Goal: Check status: Check status

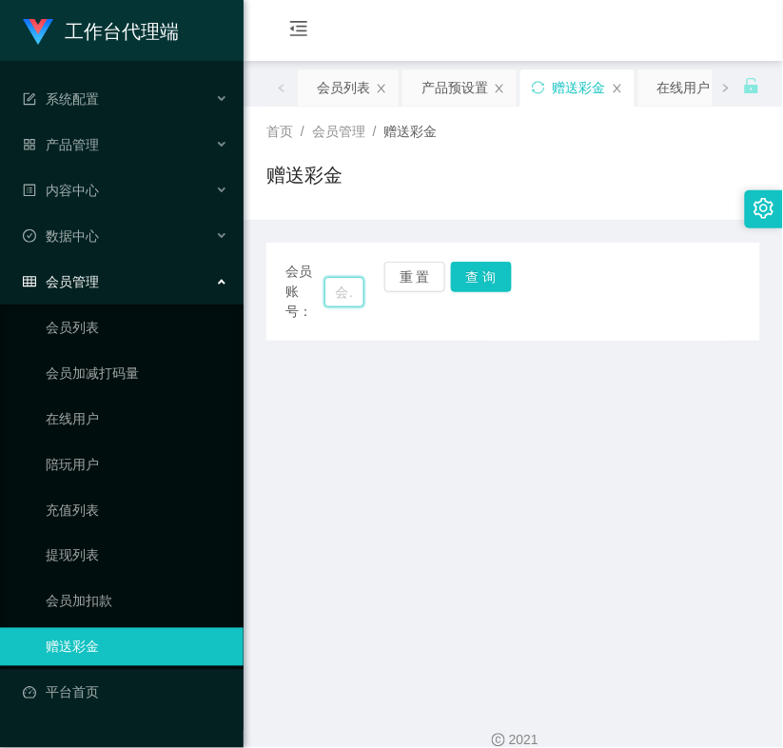
click at [345, 296] on input "text" at bounding box center [345, 292] width 41 height 30
paste input "92742396"
type input "92742396"
click at [484, 272] on button "查 询" at bounding box center [481, 277] width 61 height 30
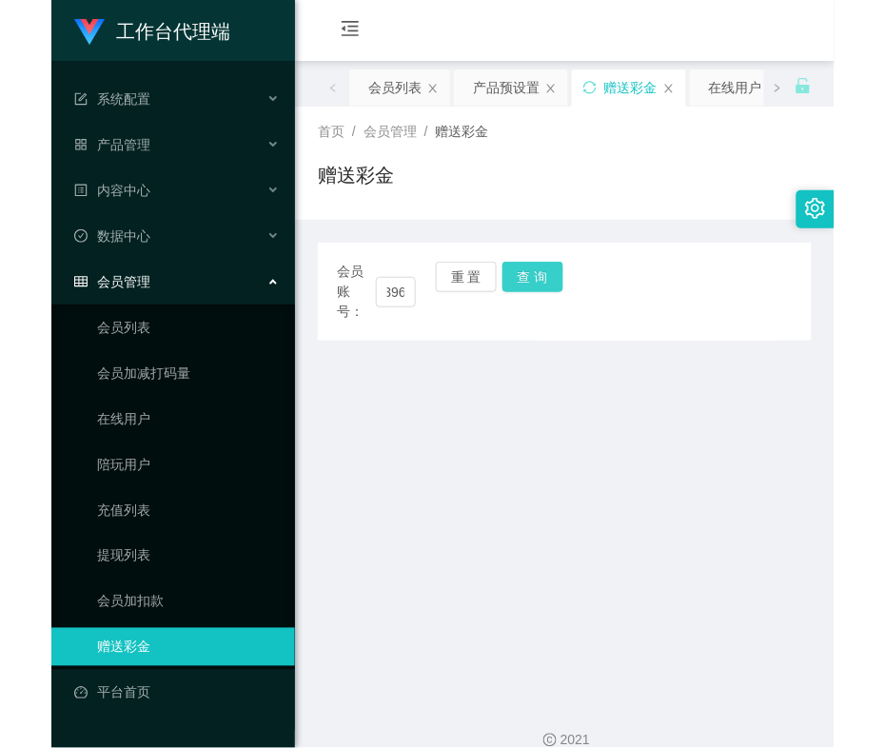
scroll to position [0, 0]
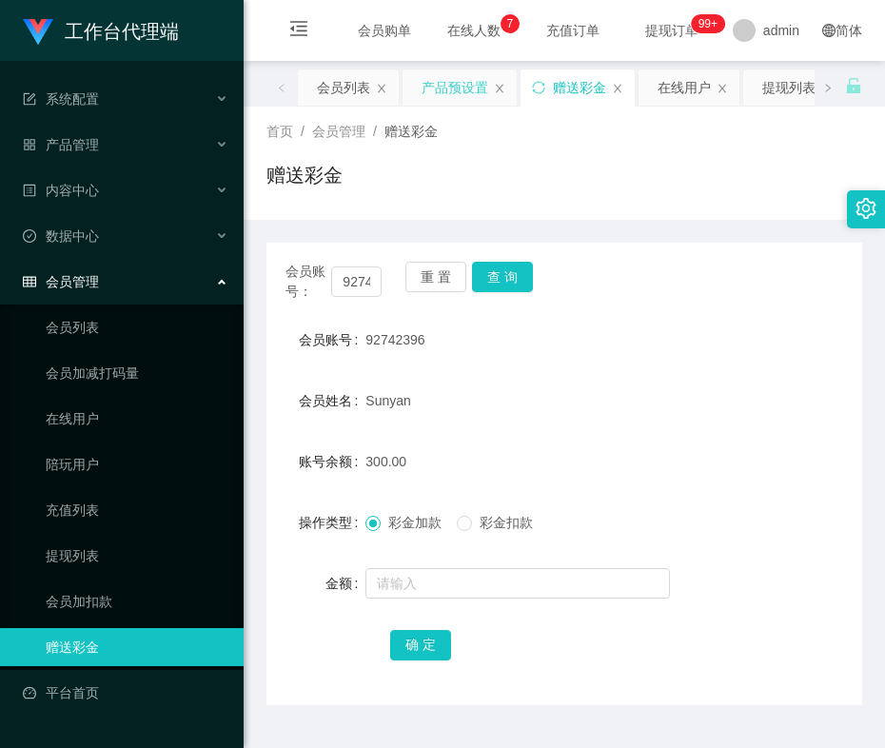
click at [447, 84] on div "产品预设置" at bounding box center [455, 87] width 67 height 36
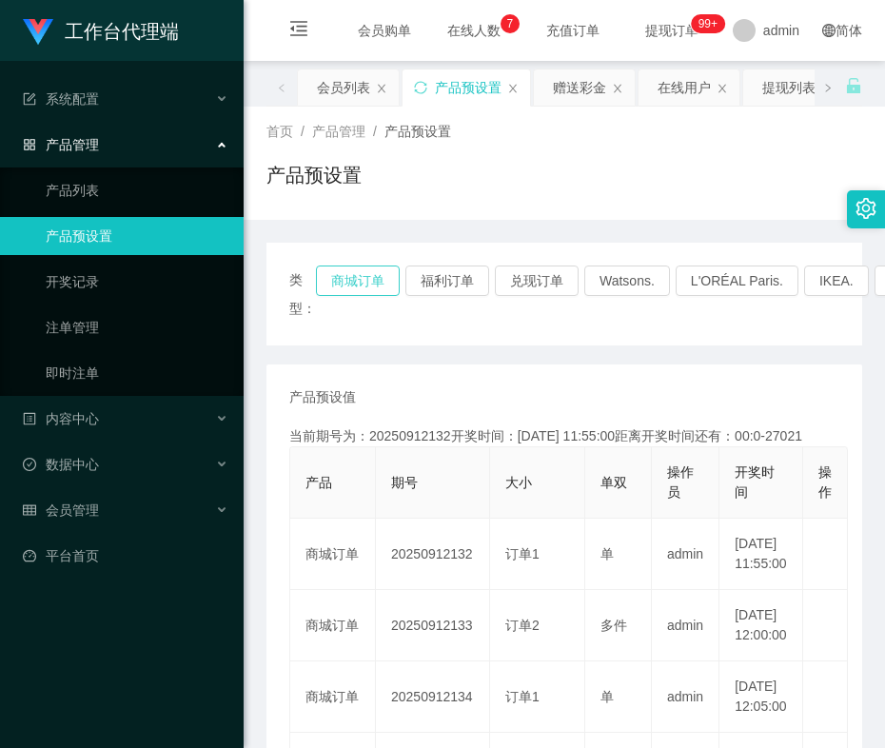
click at [336, 287] on button "商城订单" at bounding box center [358, 281] width 84 height 30
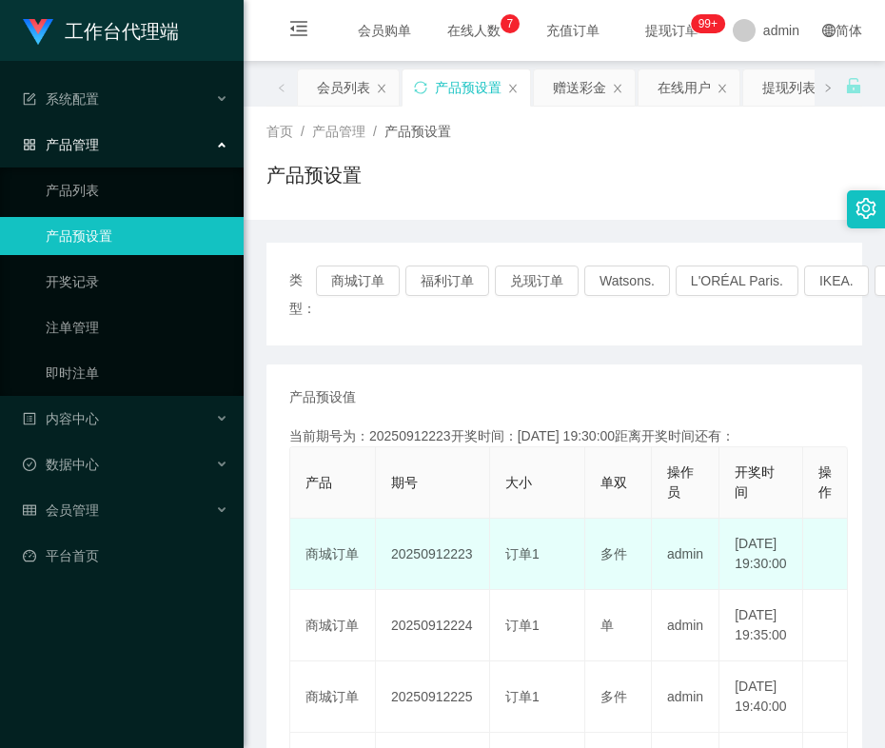
click at [405, 572] on td "20250912223" at bounding box center [433, 554] width 114 height 71
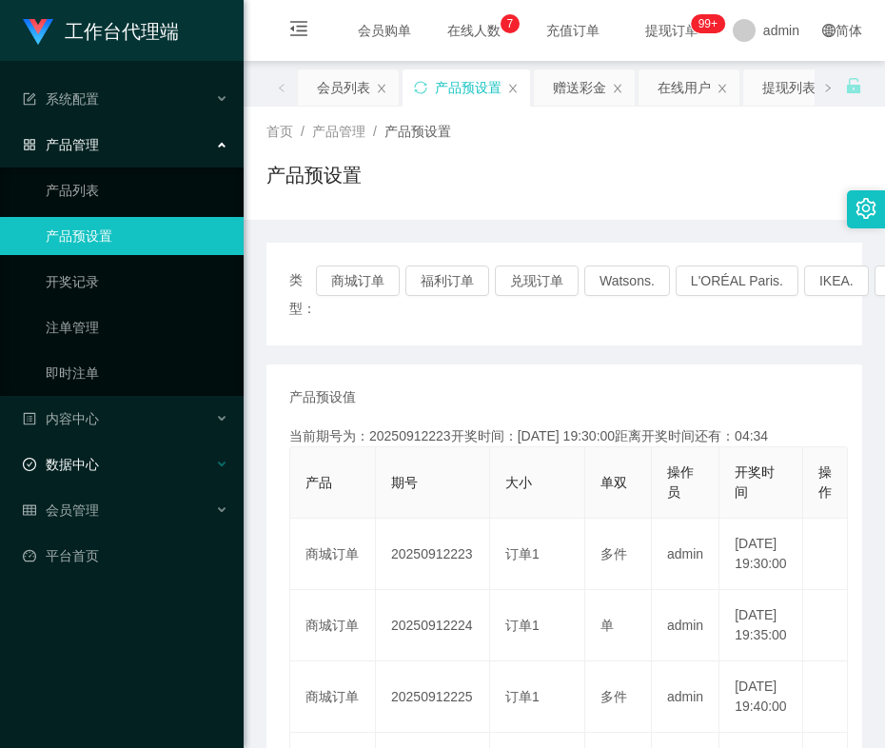
copy td "20250912223"
drag, startPoint x: 340, startPoint y: 90, endPoint x: 435, endPoint y: 183, distance: 132.6
click at [340, 89] on div "会员列表" at bounding box center [343, 87] width 53 height 36
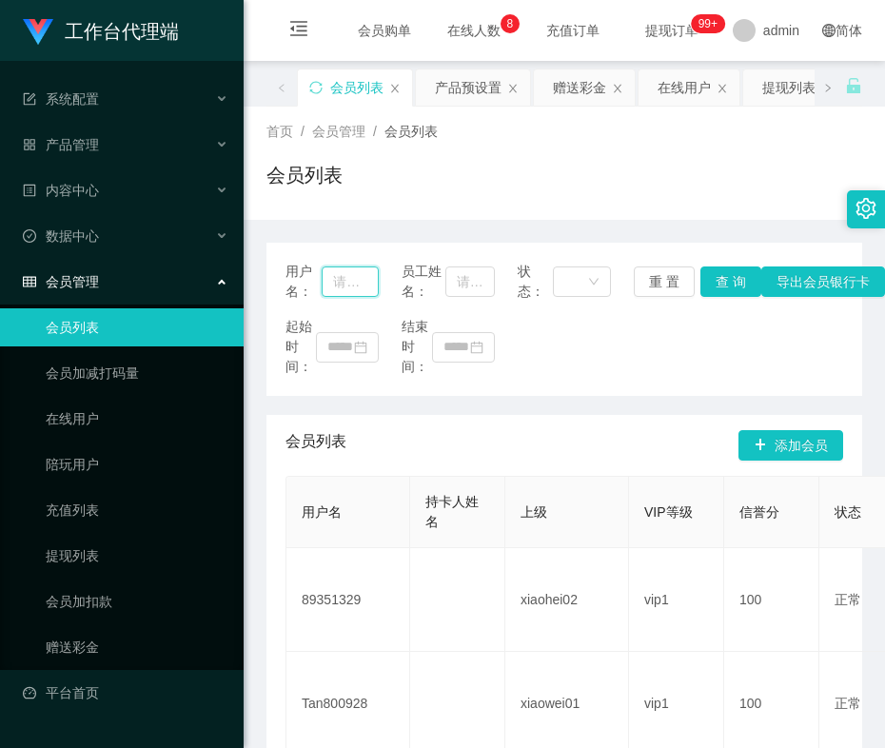
click at [329, 277] on input "text" at bounding box center [350, 282] width 56 height 30
paste input "92742396"
type input "92742396"
click at [715, 279] on button "查 询" at bounding box center [731, 282] width 61 height 30
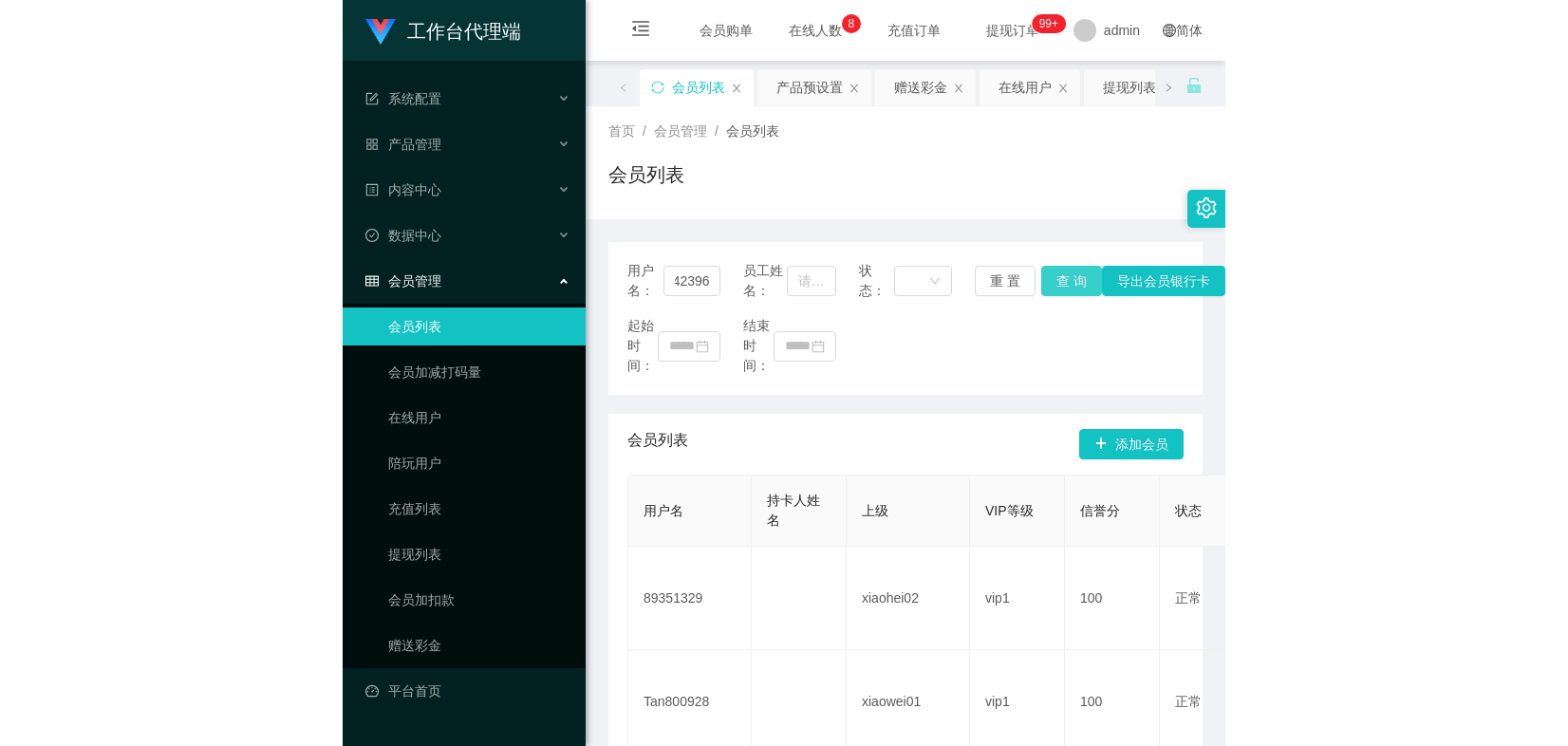
scroll to position [0, 0]
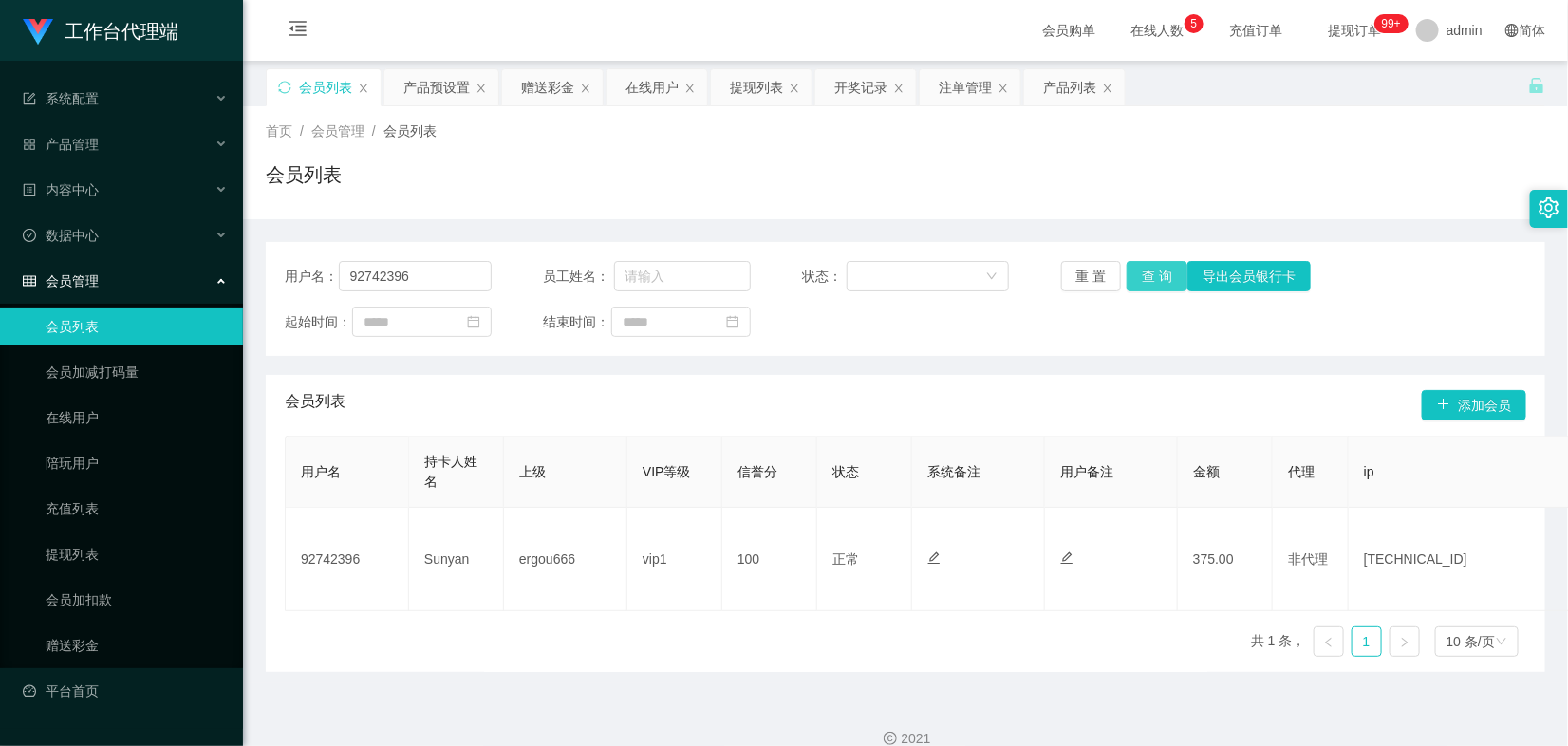
click at [780, 281] on button "查 询" at bounding box center [1156, 276] width 61 height 30
